Goal: Browse casually: Explore the website without a specific task or goal

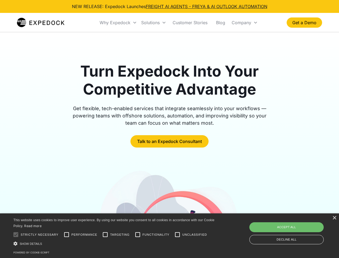
click at [119, 23] on div "Why Expedock" at bounding box center [115, 22] width 31 height 5
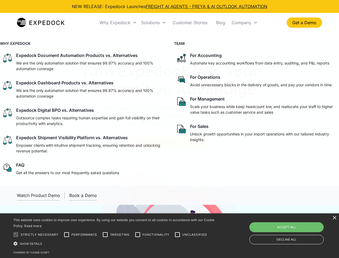
click at [154, 23] on div "Solutions" at bounding box center [150, 22] width 19 height 5
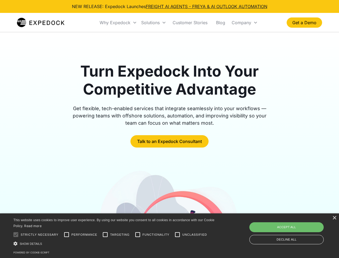
click at [245, 23] on div "Company" at bounding box center [242, 22] width 20 height 5
click at [16, 235] on div at bounding box center [15, 234] width 11 height 11
click at [67, 235] on input "Performance" at bounding box center [66, 234] width 11 height 11
checkbox input "true"
click at [105, 235] on input "Targeting" at bounding box center [105, 234] width 11 height 11
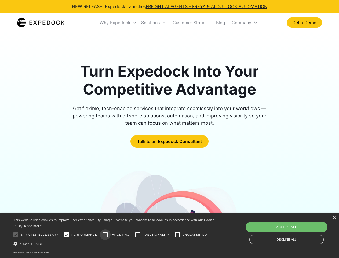
checkbox input "true"
click at [138, 235] on input "Functionality" at bounding box center [137, 234] width 11 height 11
checkbox input "true"
click at [178, 235] on input "Unclassified" at bounding box center [177, 234] width 11 height 11
checkbox input "true"
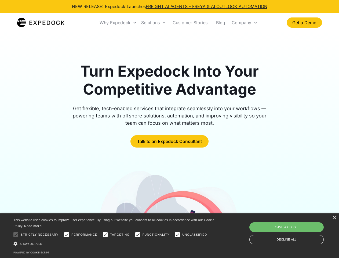
click at [115, 243] on div "Show details Hide details" at bounding box center [114, 244] width 203 height 6
